Goal: Check status: Check status

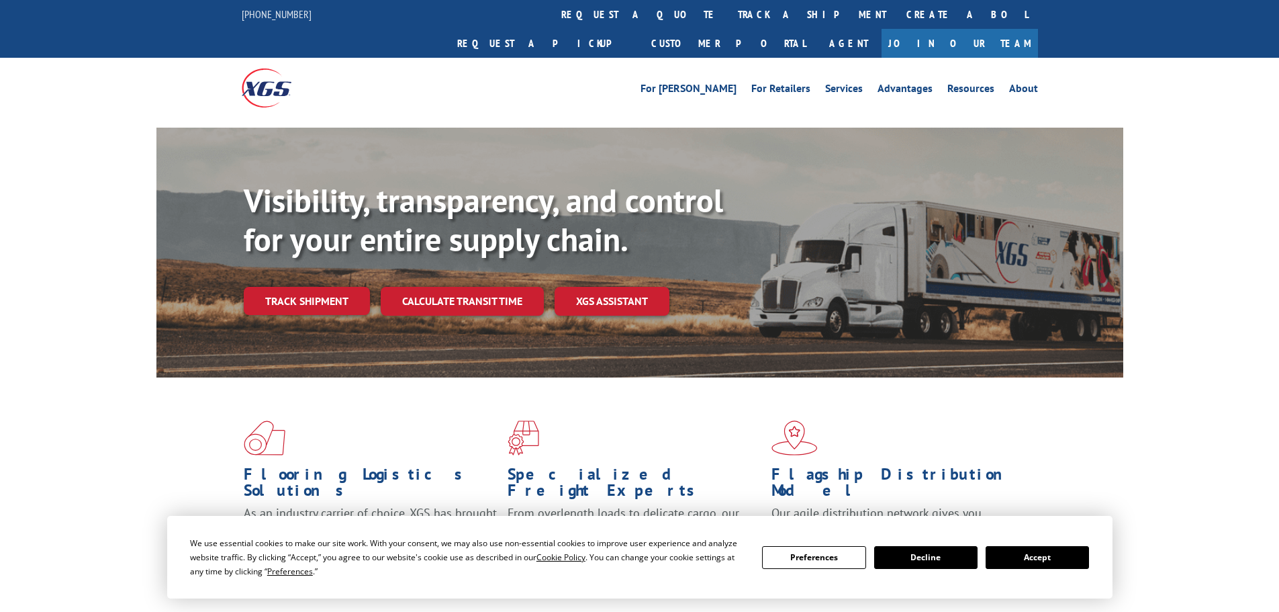
click at [299, 287] on link "Track shipment" at bounding box center [307, 301] width 126 height 28
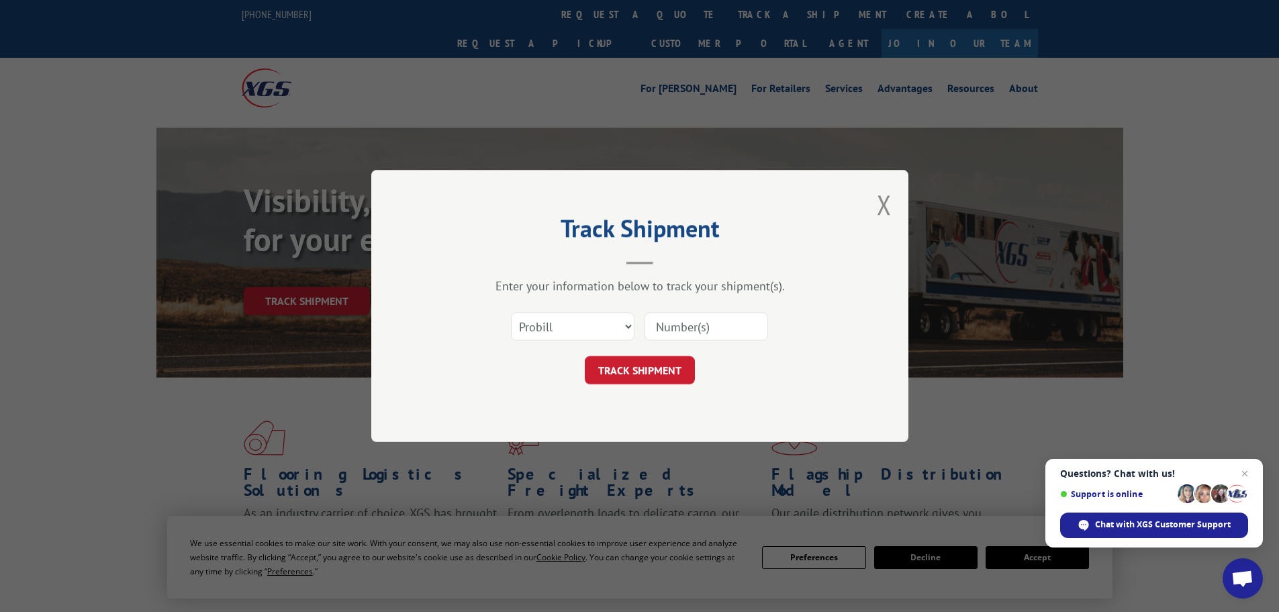
click at [677, 324] on input at bounding box center [707, 326] width 124 height 28
paste input "17233576"
type input "17233576"
click at [677, 377] on button "TRACK SHIPMENT" at bounding box center [640, 370] width 110 height 28
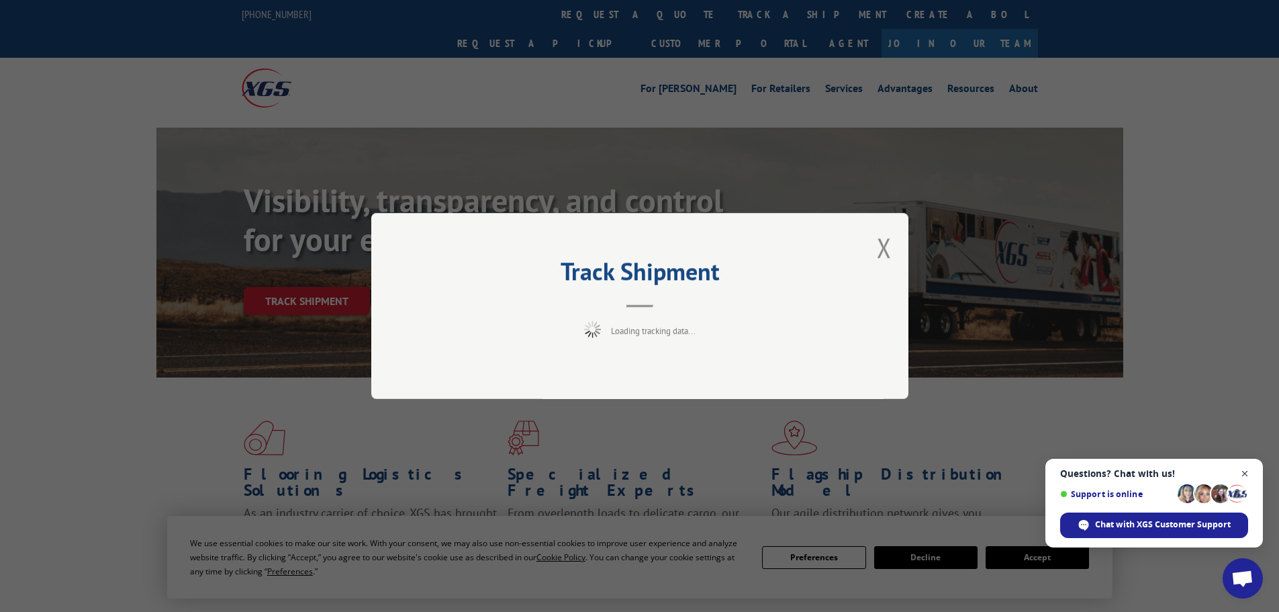
click at [1244, 474] on span "Close chat" at bounding box center [1245, 473] width 17 height 17
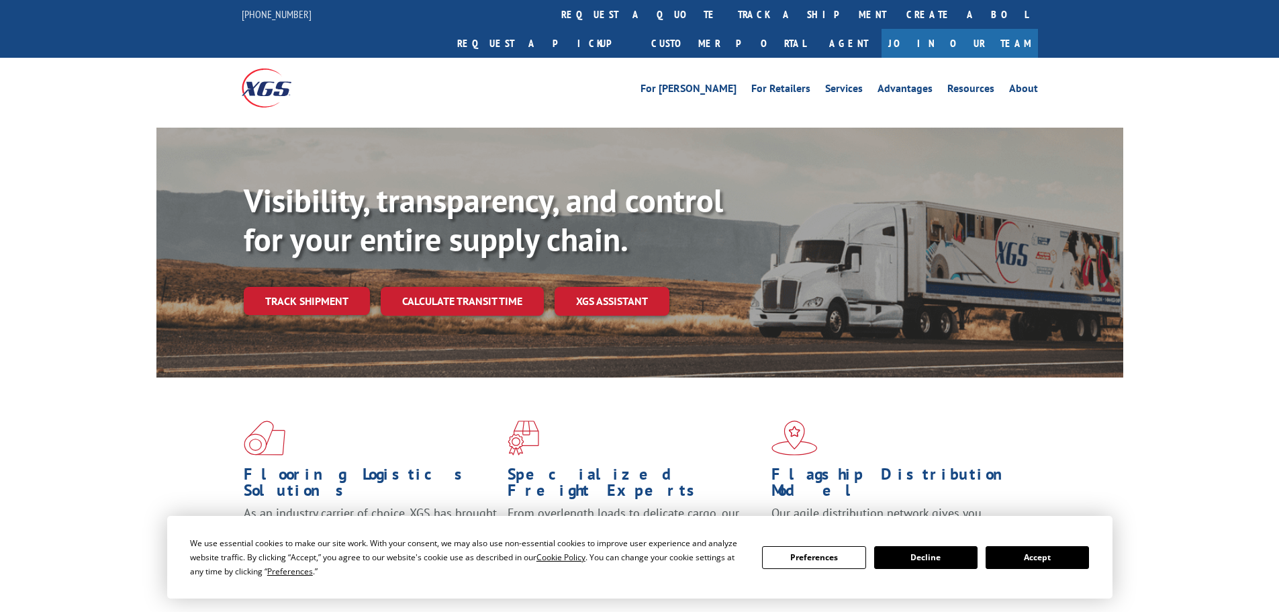
drag, startPoint x: 332, startPoint y: 272, endPoint x: 393, endPoint y: 267, distance: 61.3
click at [332, 287] on link "Track shipment" at bounding box center [307, 301] width 126 height 28
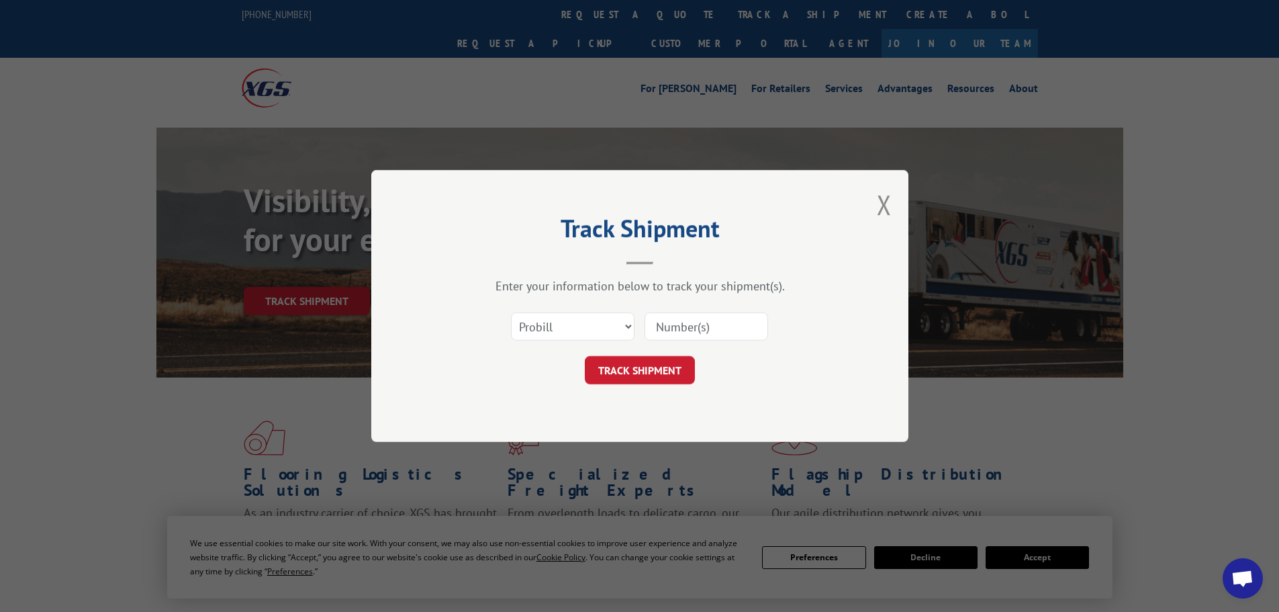
click at [696, 332] on input at bounding box center [707, 326] width 124 height 28
paste input "676239"
type input "676239"
click at [677, 379] on button "TRACK SHIPMENT" at bounding box center [640, 370] width 110 height 28
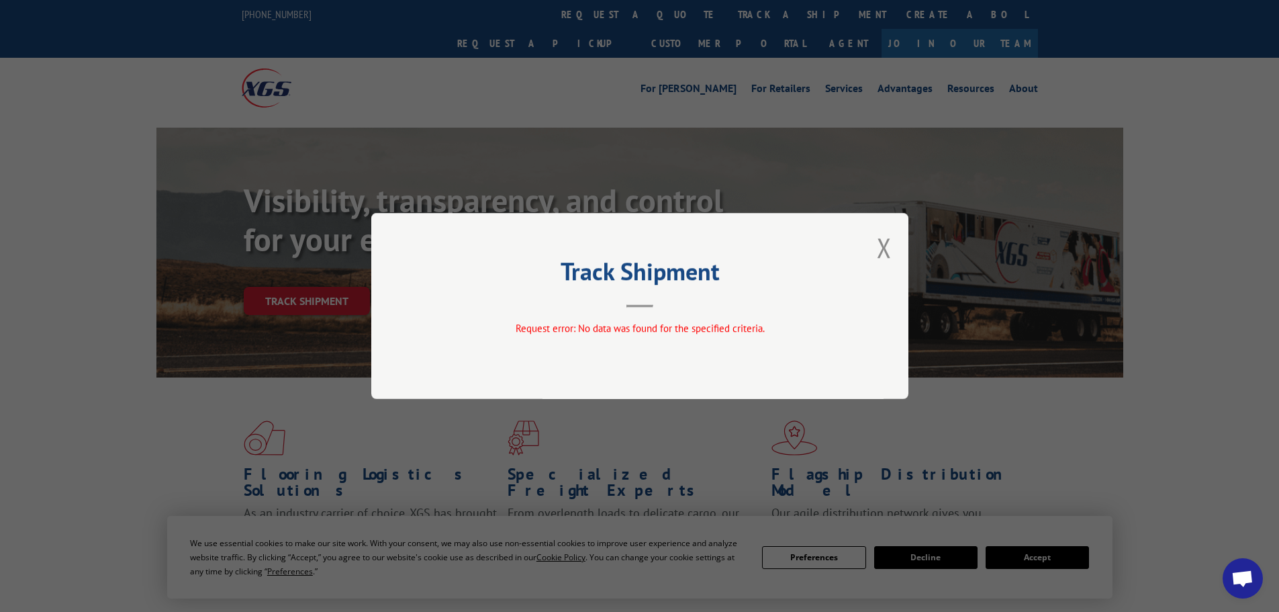
click at [882, 252] on button "Close modal" at bounding box center [884, 248] width 15 height 36
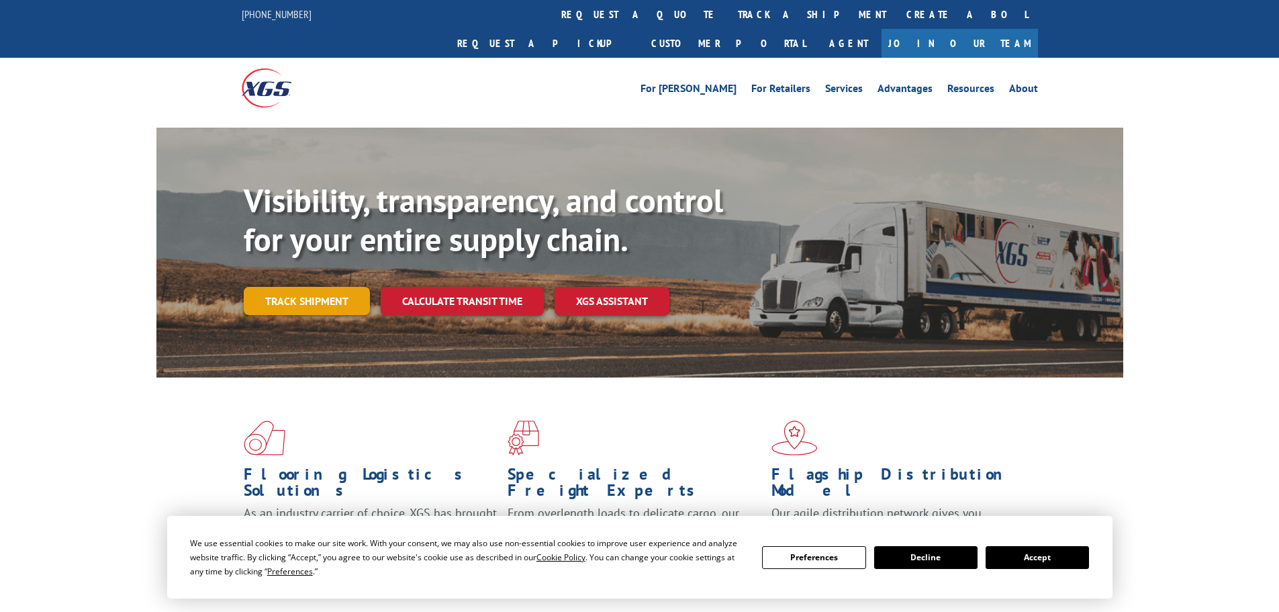
click at [340, 287] on link "Track shipment" at bounding box center [307, 301] width 126 height 28
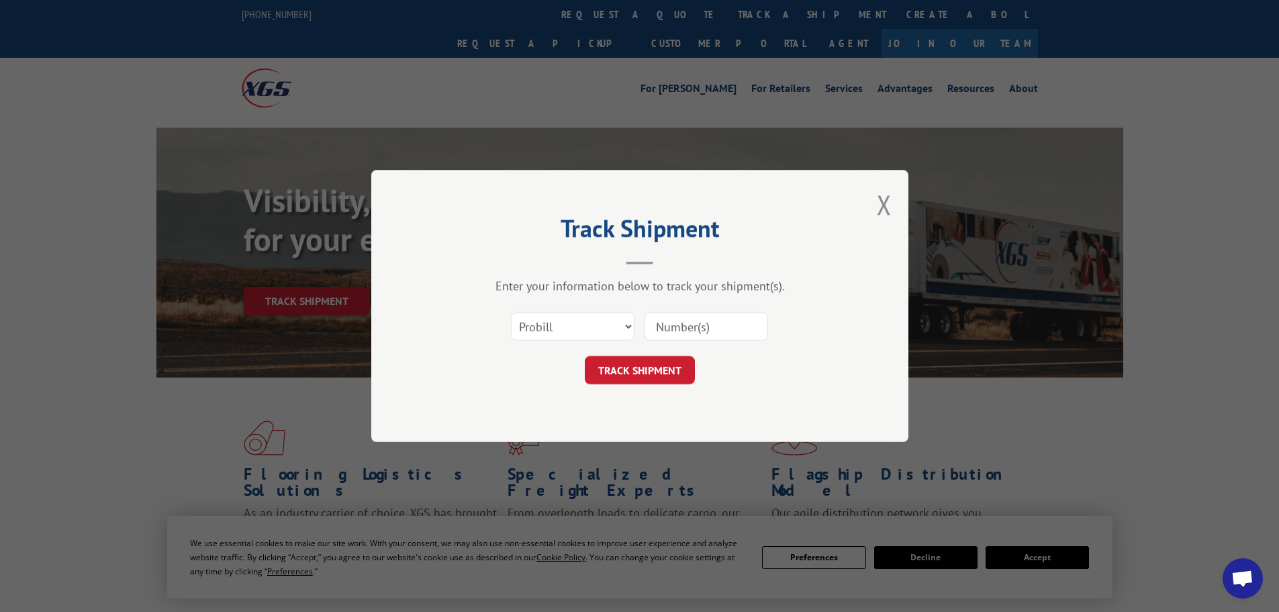
click at [672, 339] on input at bounding box center [707, 326] width 124 height 28
paste input "17477905"
type input "17477905"
click at [647, 364] on button "TRACK SHIPMENT" at bounding box center [640, 370] width 110 height 28
